Goal: Navigation & Orientation: Find specific page/section

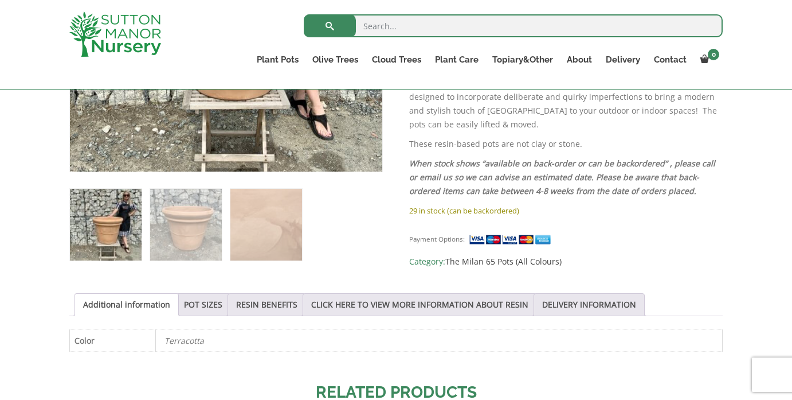
scroll to position [408, 0]
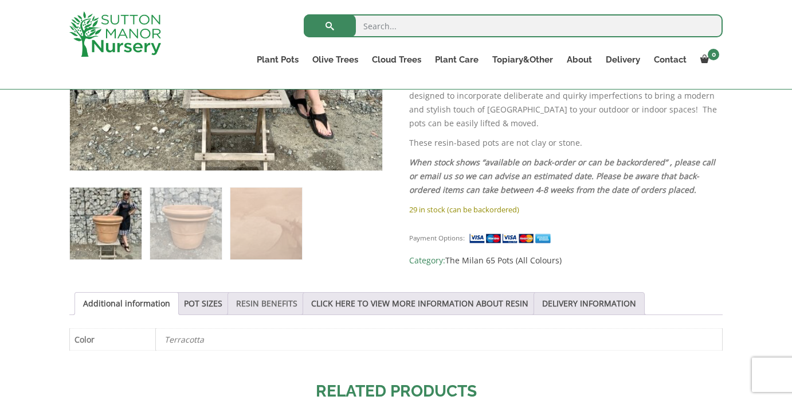
click at [263, 302] on link "RESIN BENEFITS" at bounding box center [266, 303] width 61 height 22
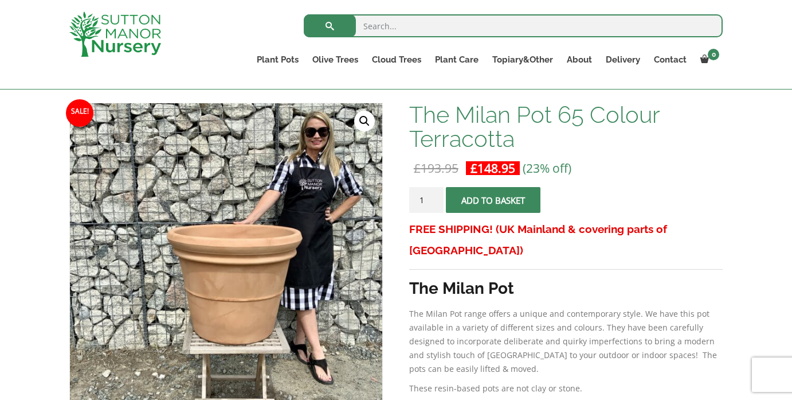
scroll to position [0, 0]
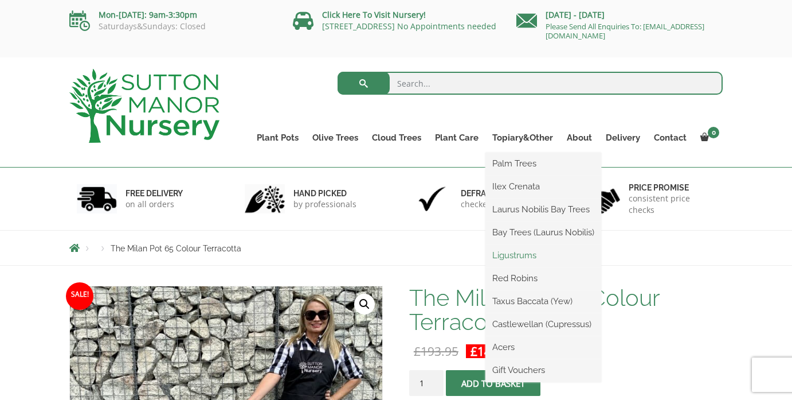
click at [522, 252] on link "Ligustrums" at bounding box center [544, 255] width 116 height 17
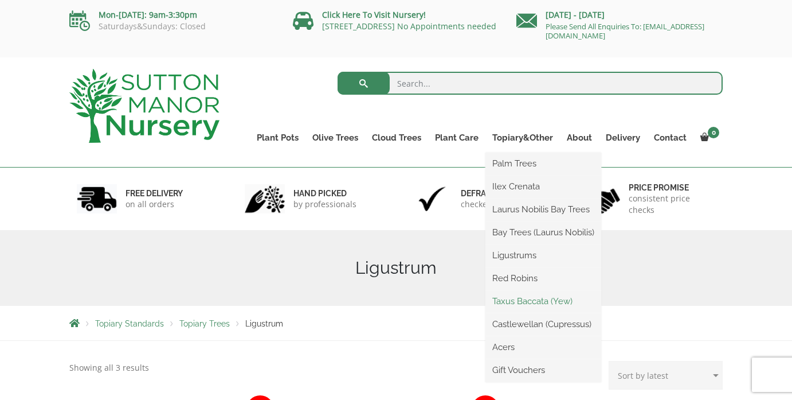
click at [523, 305] on link "Taxus Baccata (Yew)" at bounding box center [544, 300] width 116 height 17
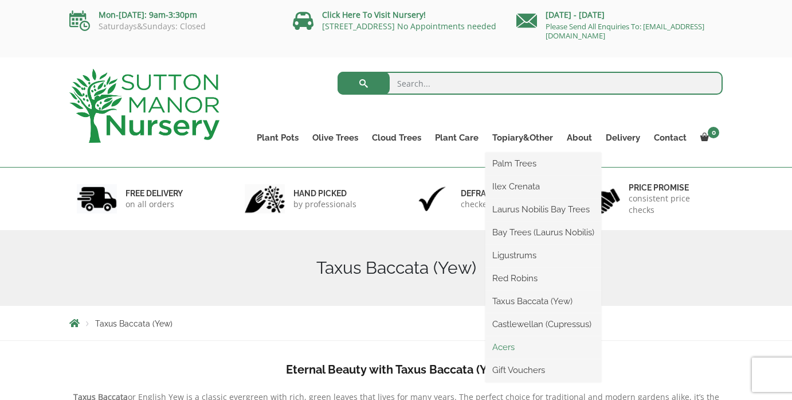
click at [503, 347] on link "Acers" at bounding box center [544, 346] width 116 height 17
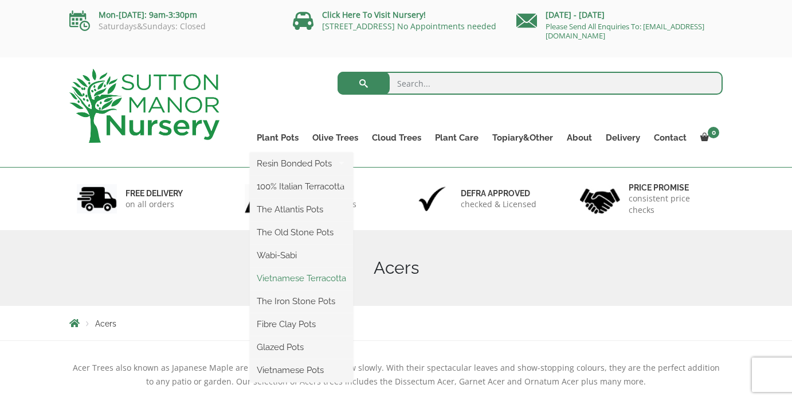
click at [287, 272] on link "Vietnamese Terracotta" at bounding box center [301, 277] width 103 height 17
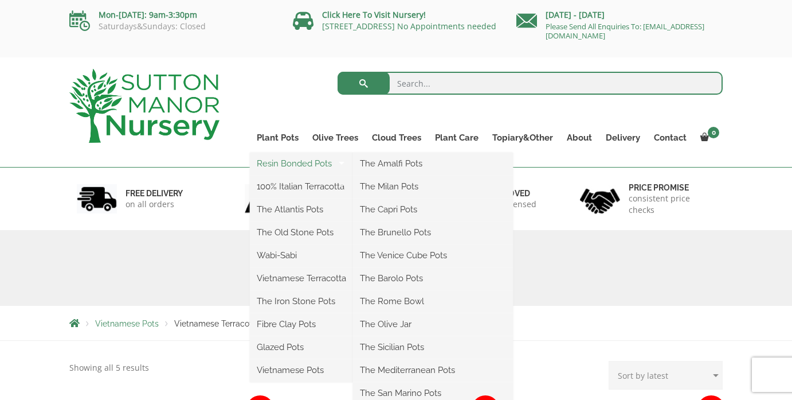
click at [294, 159] on link "Resin Bonded Pots" at bounding box center [301, 163] width 103 height 17
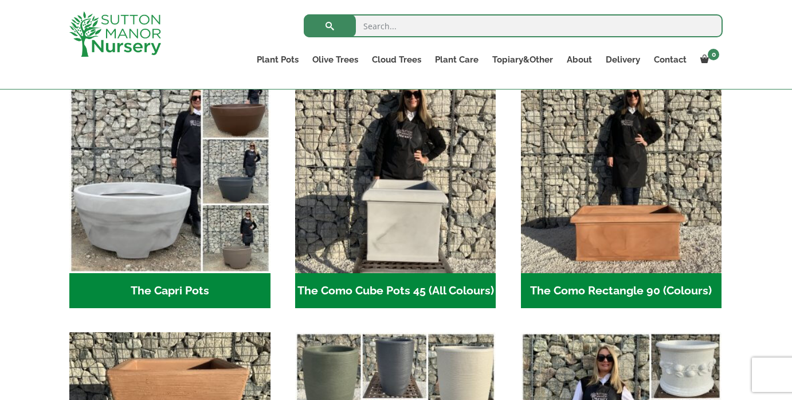
scroll to position [593, 0]
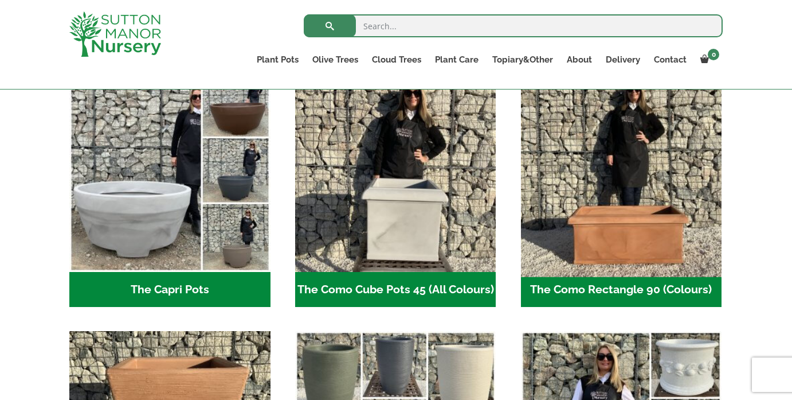
click at [577, 226] on img "Visit product category The Como Rectangle 90 (Colours)" at bounding box center [621, 171] width 211 height 211
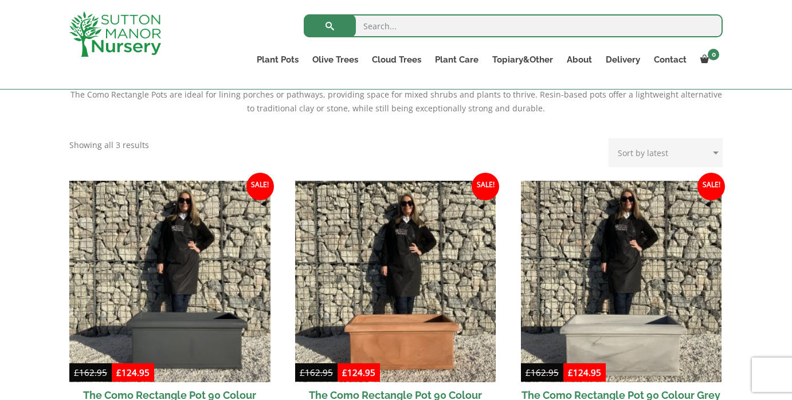
scroll to position [252, 0]
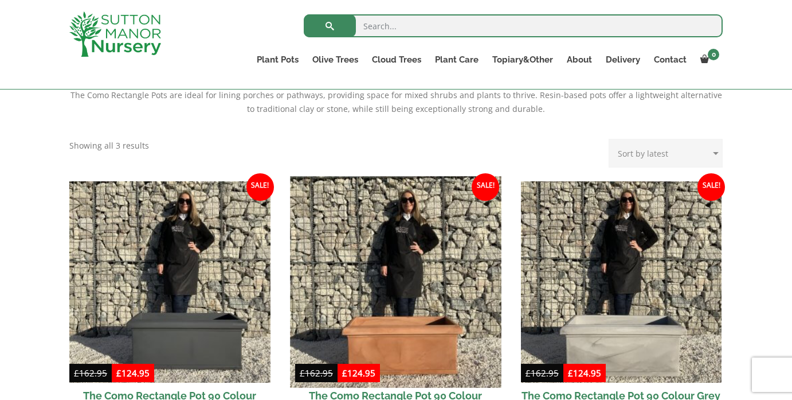
click at [408, 259] on img at bounding box center [395, 281] width 211 height 211
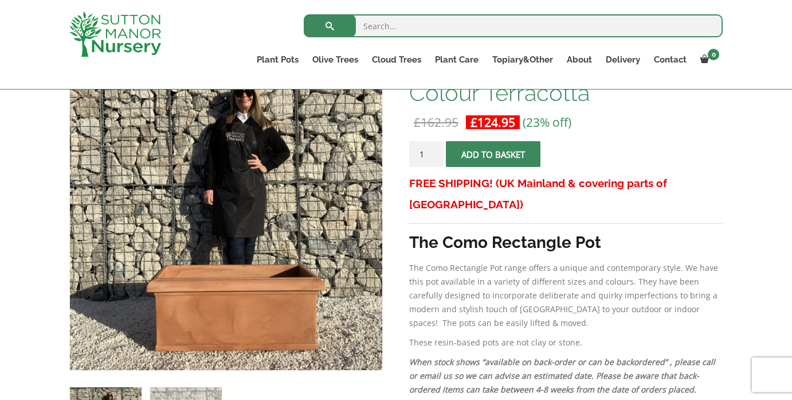
scroll to position [206, 0]
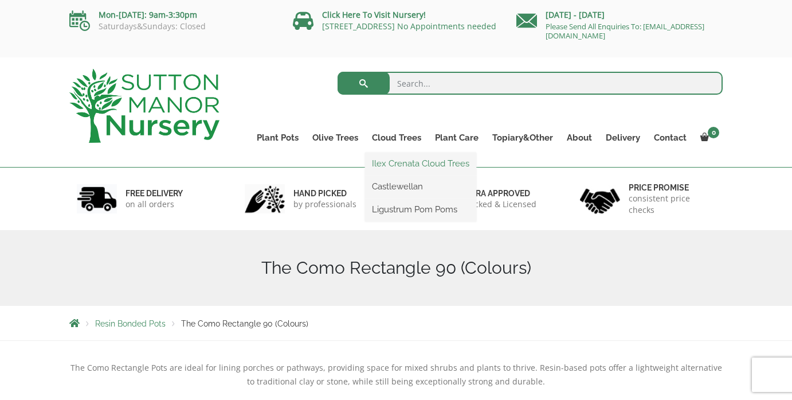
click at [395, 161] on link "Ilex Crenata Cloud Trees" at bounding box center [420, 163] width 111 height 17
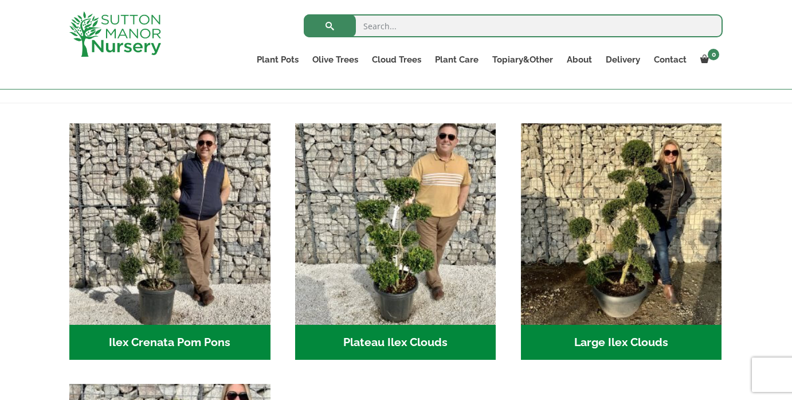
scroll to position [217, 0]
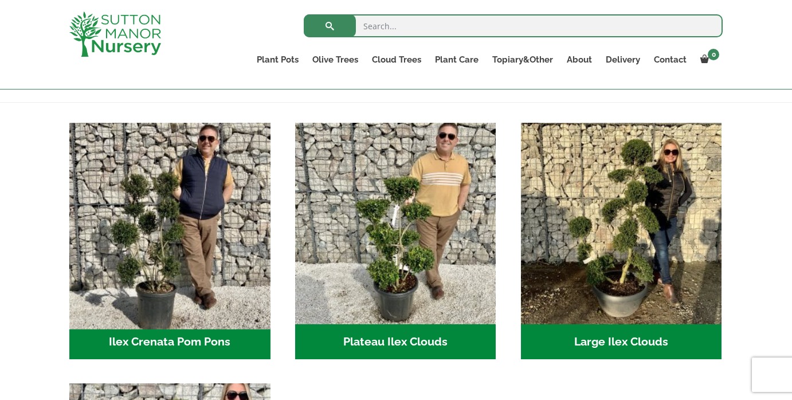
click at [186, 230] on img "Visit product category Ilex Crenata Pom Pons" at bounding box center [169, 223] width 211 height 211
